Goal: Transaction & Acquisition: Purchase product/service

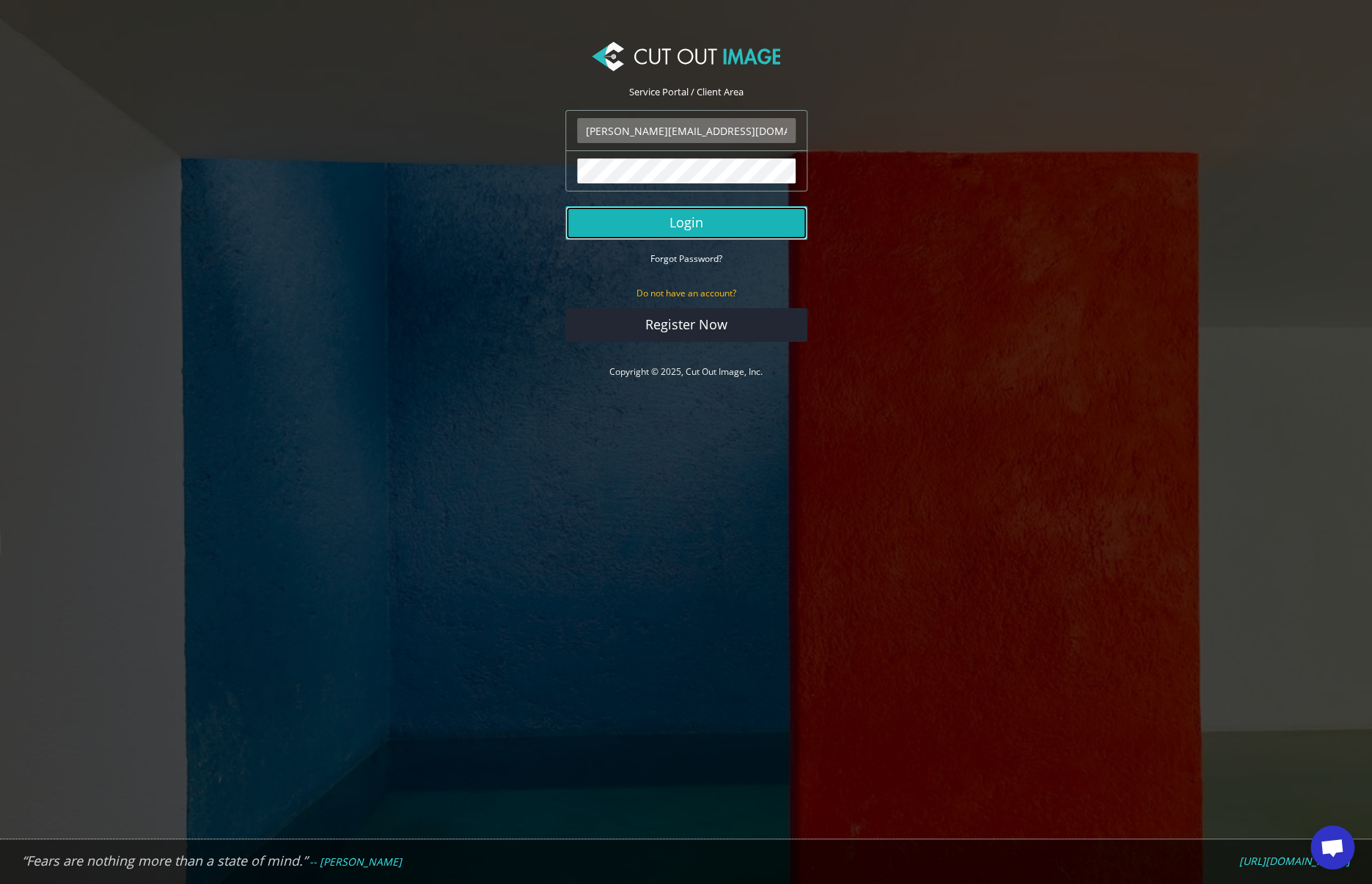
click at [697, 226] on button "Login" at bounding box center [686, 222] width 242 height 34
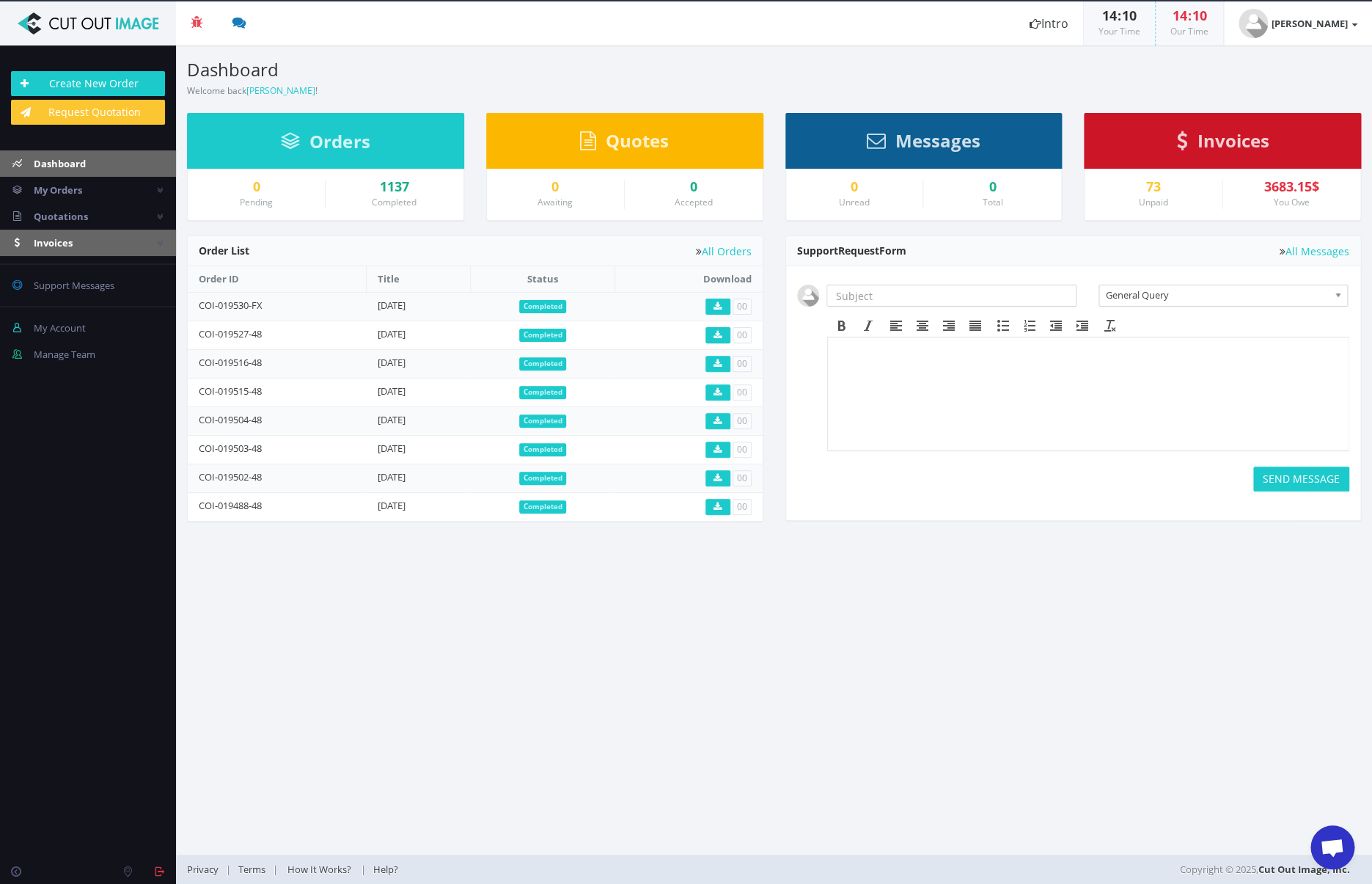
click at [110, 242] on link "Invoices" at bounding box center [88, 243] width 176 height 27
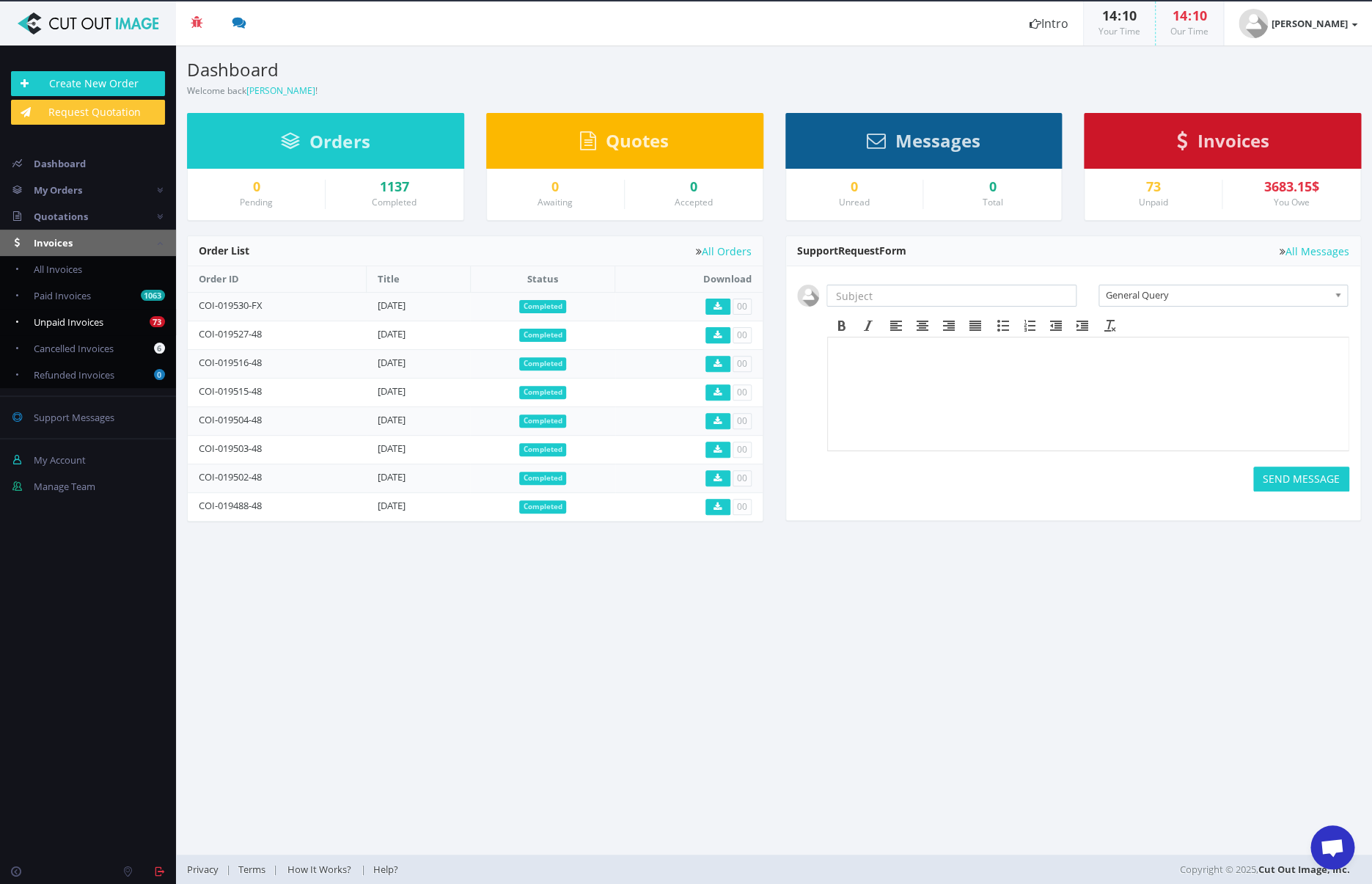
click at [77, 320] on span "Unpaid Invoices" at bounding box center [68, 322] width 70 height 13
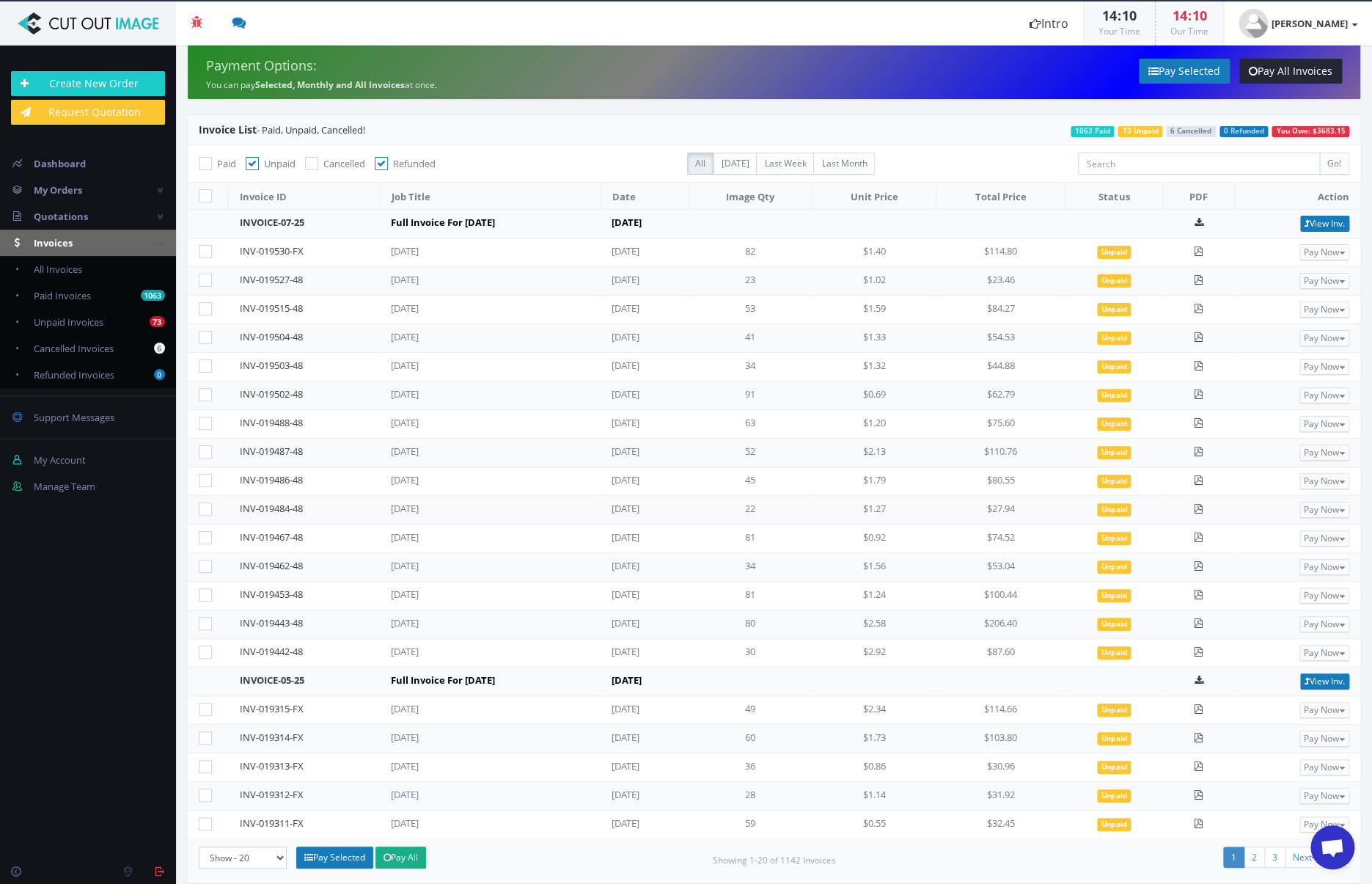
scroll to position [12, 0]
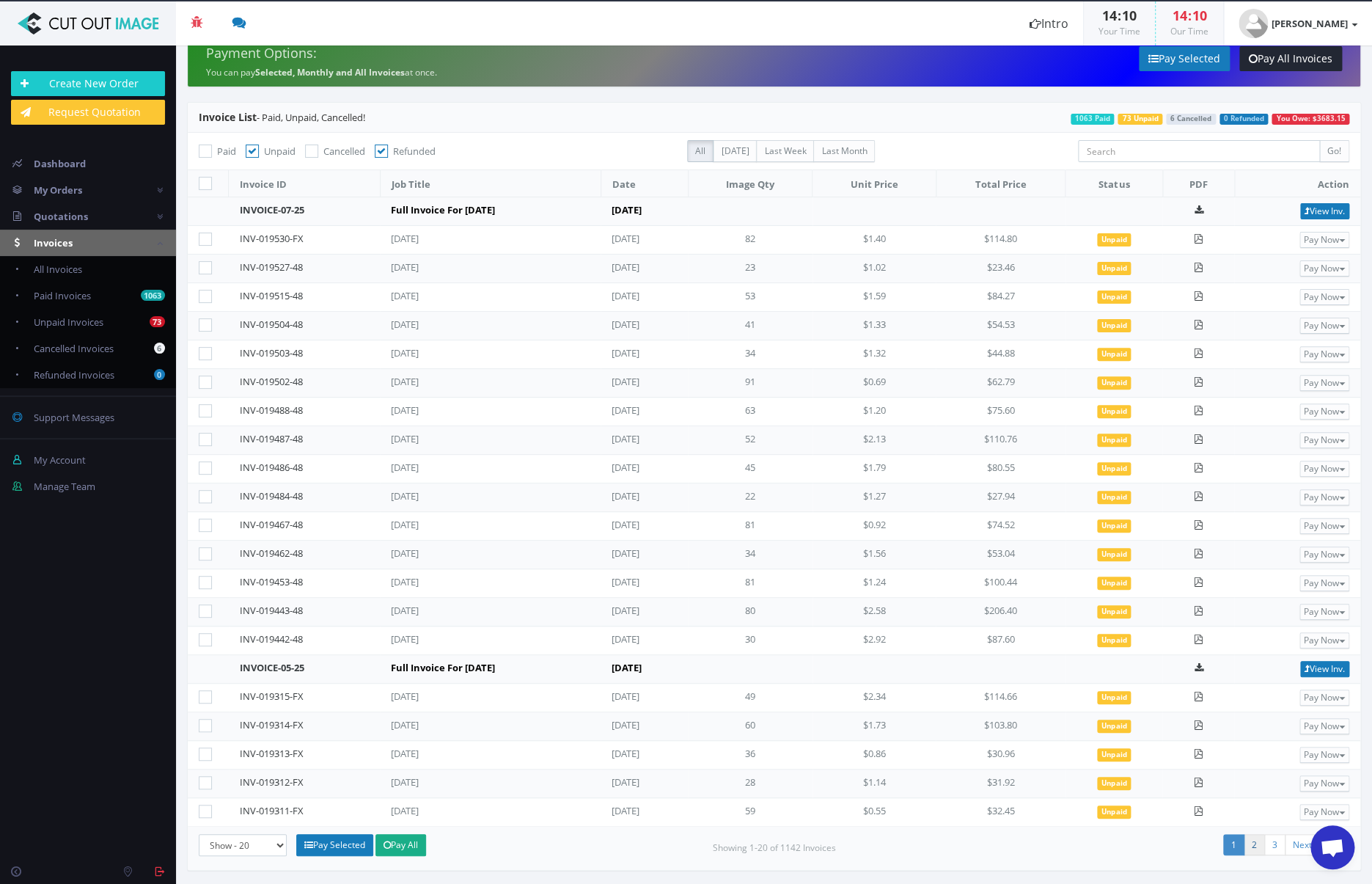
click at [1250, 842] on link "2" at bounding box center [1254, 845] width 21 height 21
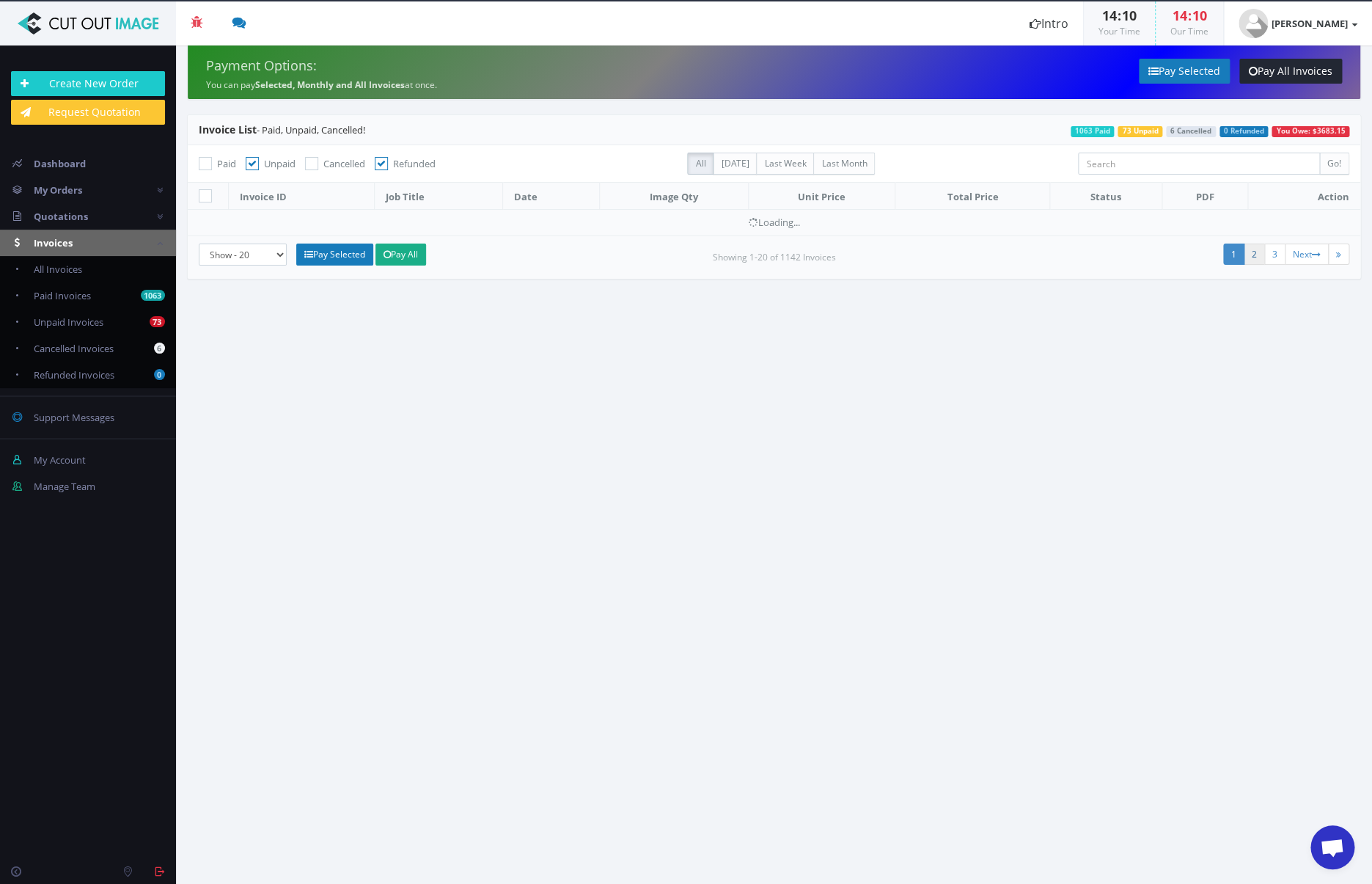
scroll to position [0, 0]
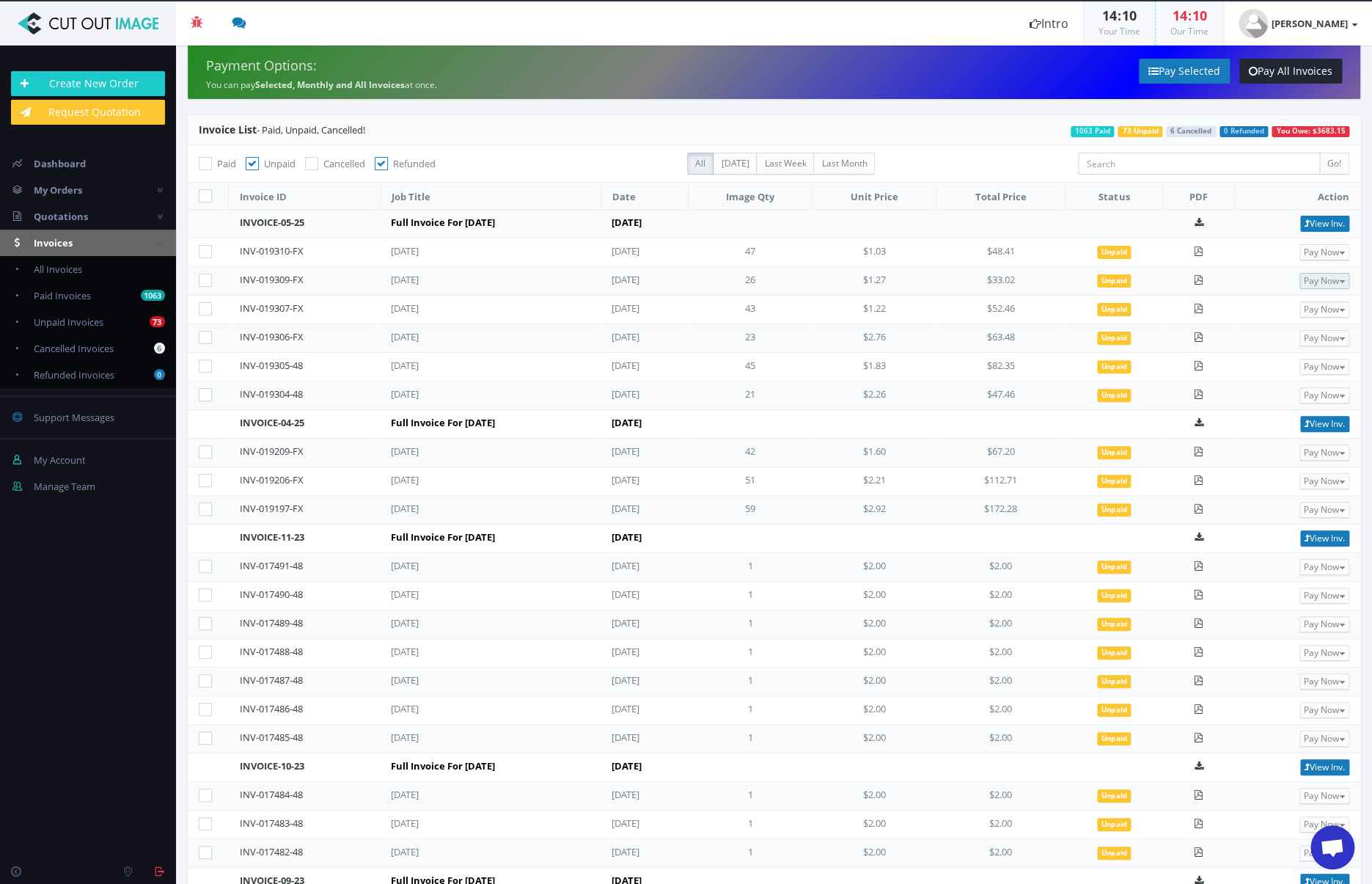
click at [1319, 276] on button "Pay Now" at bounding box center [1324, 281] width 50 height 16
click at [1284, 304] on span "PayPal" at bounding box center [1275, 305] width 34 height 14
